Goal: Communication & Community: Answer question/provide support

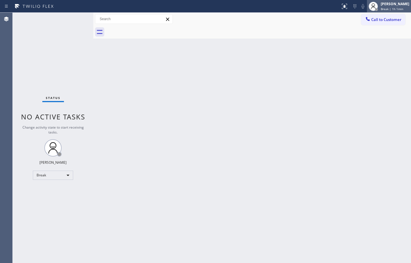
click at [398, 11] on div "[PERSON_NAME] Break | 1h 1min" at bounding box center [395, 6] width 31 height 10
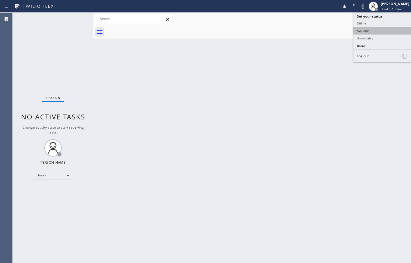
click at [377, 32] on button "Available" at bounding box center [383, 30] width 58 height 7
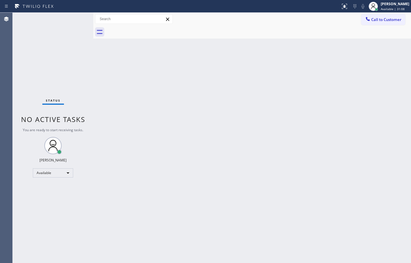
click at [393, 23] on button "Call to Customer" at bounding box center [383, 19] width 44 height 11
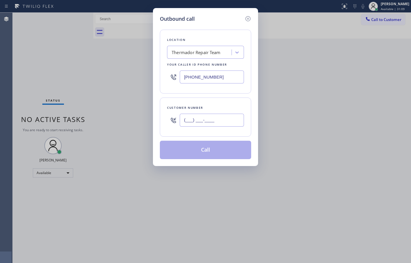
click at [223, 118] on input "(___) ___-____" at bounding box center [212, 120] width 64 height 13
paste input "895) 759-7337"
type input "[PHONE_NUMBER]"
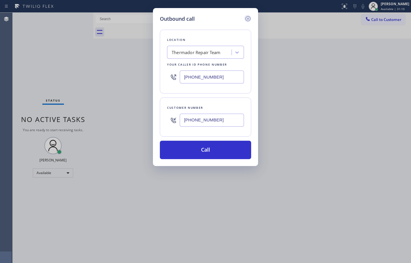
click at [250, 18] on icon at bounding box center [248, 18] width 7 height 7
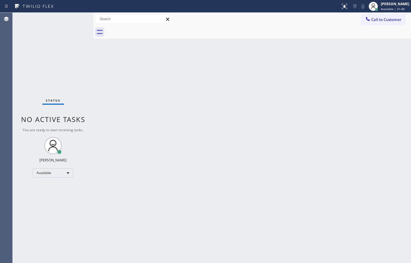
click at [345, 123] on div "Back to Dashboard Change Sender ID Customers Technicians Select a contact Outbo…" at bounding box center [252, 138] width 318 height 251
click at [340, 94] on div "Back to Dashboard Change Sender ID Customers Technicians Select a contact Outbo…" at bounding box center [252, 138] width 318 height 251
